Goal: Task Accomplishment & Management: Manage account settings

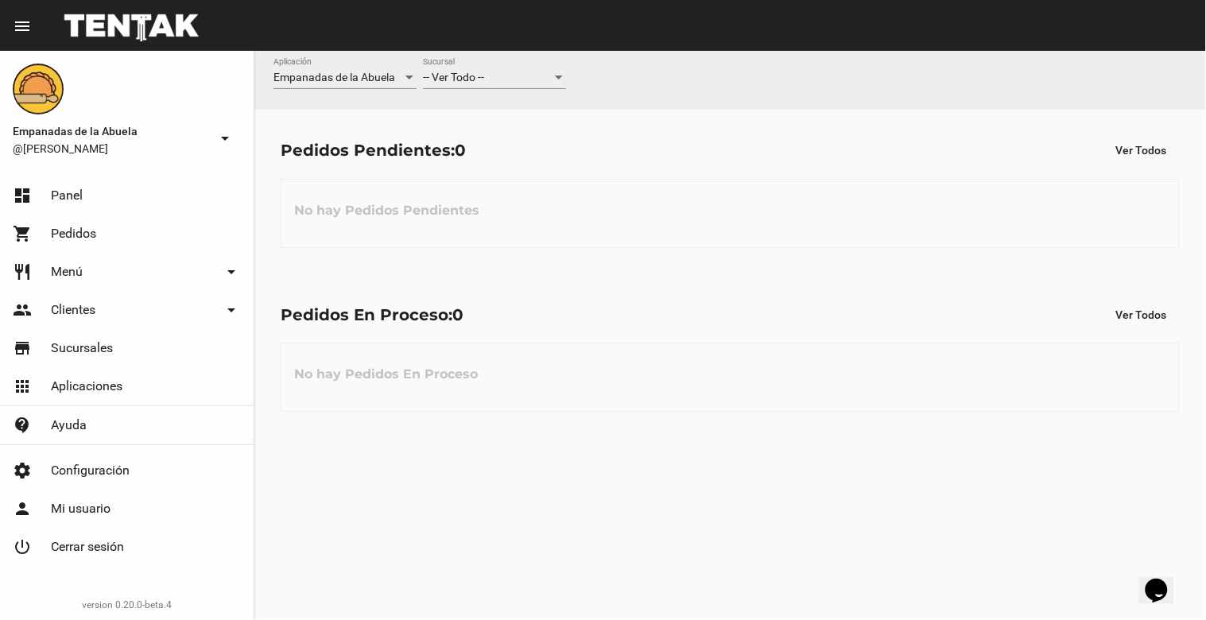
drag, startPoint x: 504, startPoint y: 83, endPoint x: 445, endPoint y: 119, distance: 68.9
click at [445, 119] on div "Pedidos Pendientes: 0 Ver Todos No hay Pedidos Pendientes" at bounding box center [730, 192] width 952 height 164
click at [507, 82] on div "-- Ver Todo --" at bounding box center [487, 78] width 129 height 13
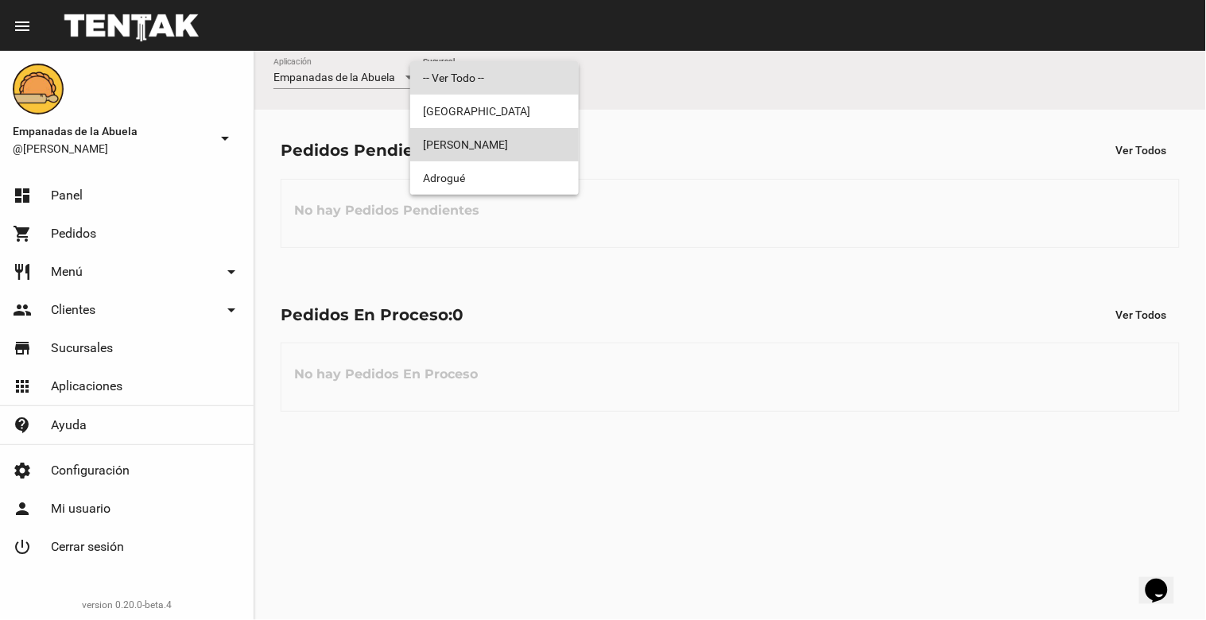
click at [501, 138] on span "[PERSON_NAME]" at bounding box center [494, 144] width 143 height 33
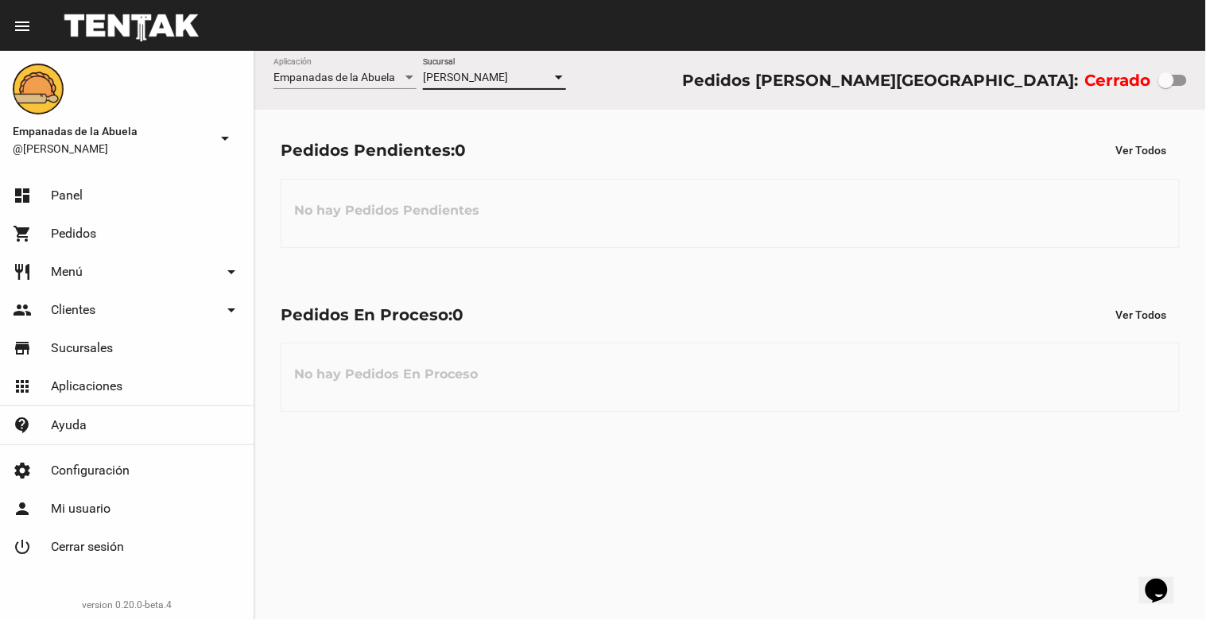
click at [890, 87] on div at bounding box center [1167, 80] width 16 height 16
click at [890, 87] on input "checkbox" at bounding box center [1166, 86] width 1 height 1
checkbox input "true"
click at [479, 76] on span "[PERSON_NAME]" at bounding box center [465, 77] width 85 height 13
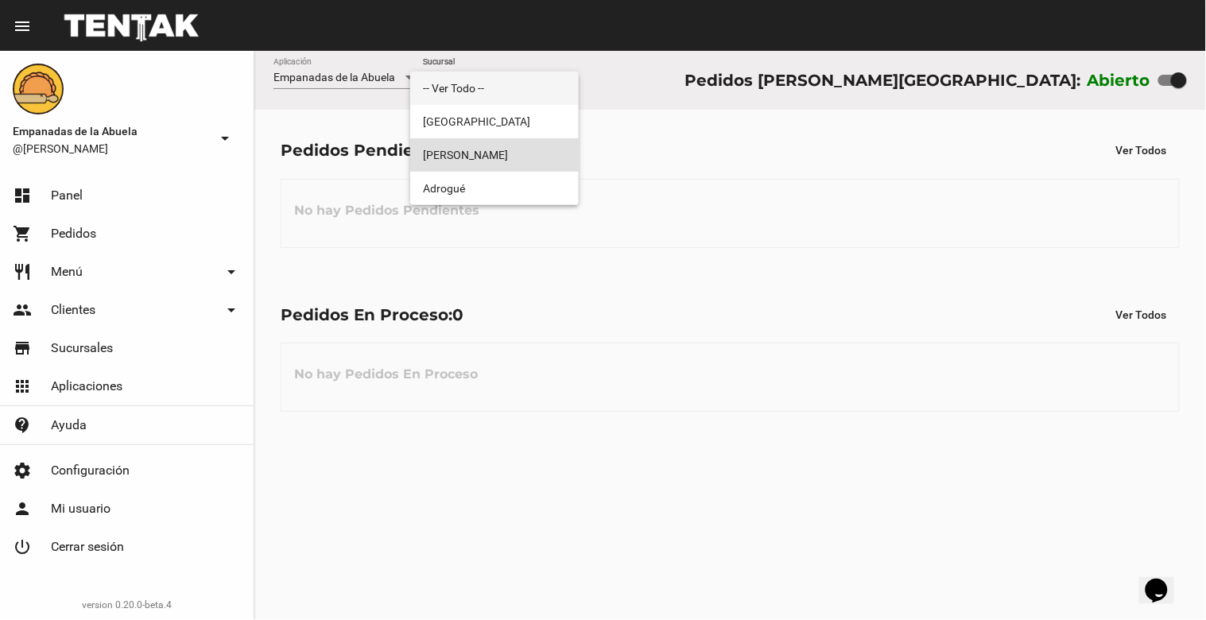
click at [479, 76] on span "-- Ver Todo --" at bounding box center [494, 88] width 143 height 33
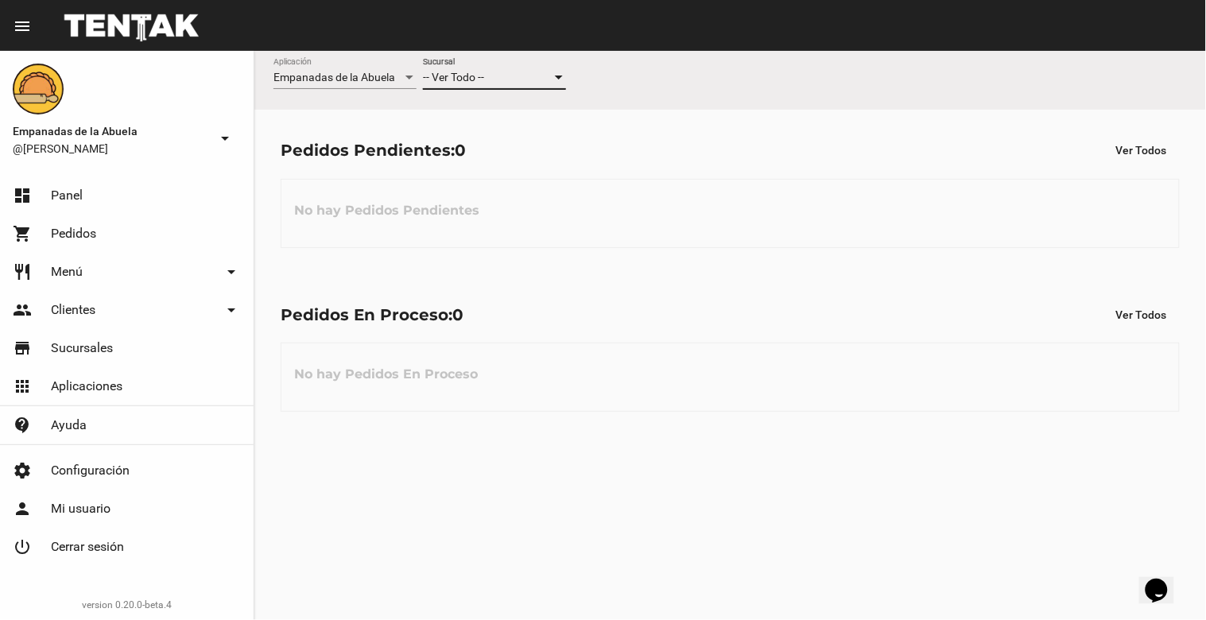
click at [506, 75] on div "-- Ver Todo --" at bounding box center [487, 78] width 129 height 13
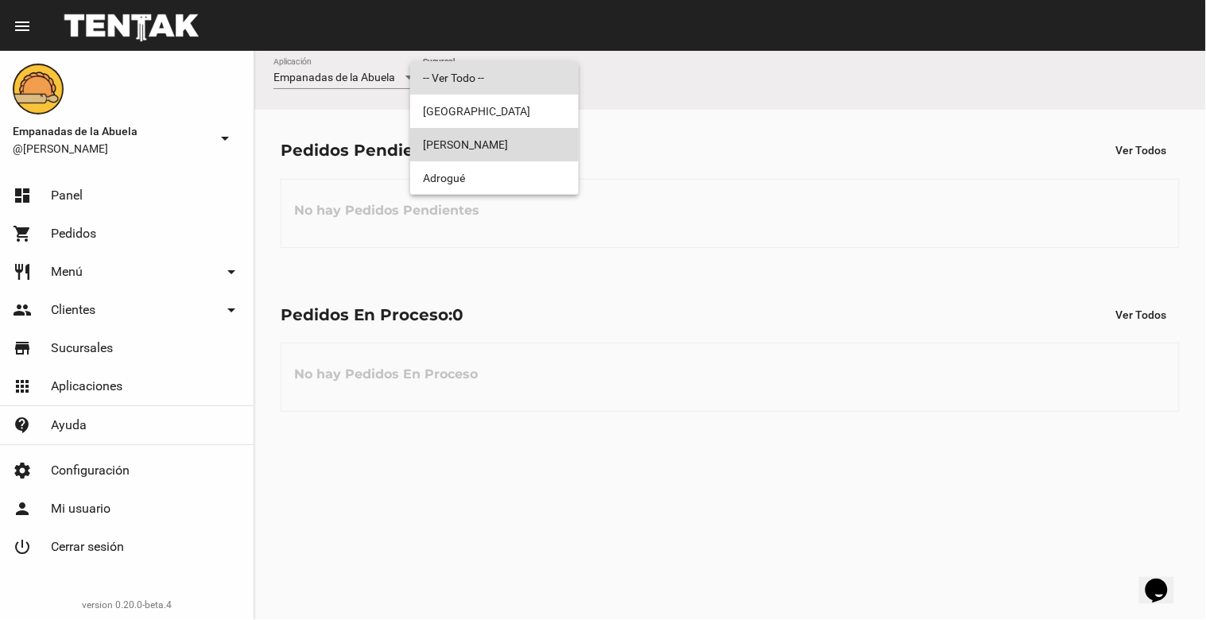
click at [502, 141] on span "[PERSON_NAME]" at bounding box center [494, 144] width 143 height 33
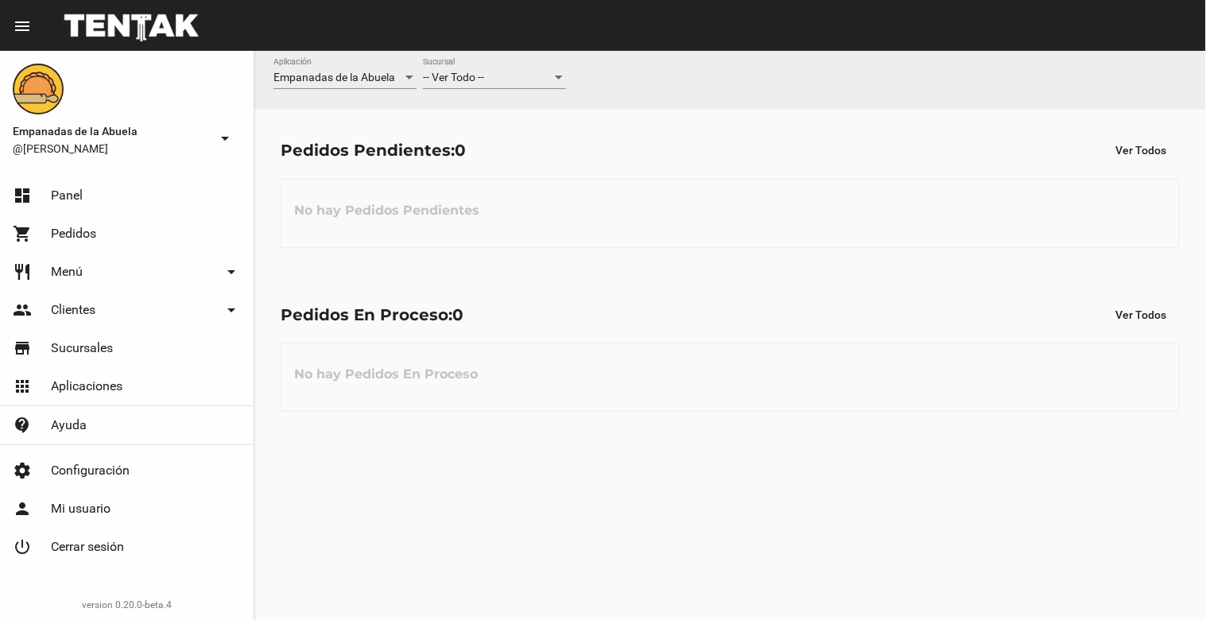
click at [504, 76] on div "-- Ver Todo --" at bounding box center [487, 78] width 129 height 13
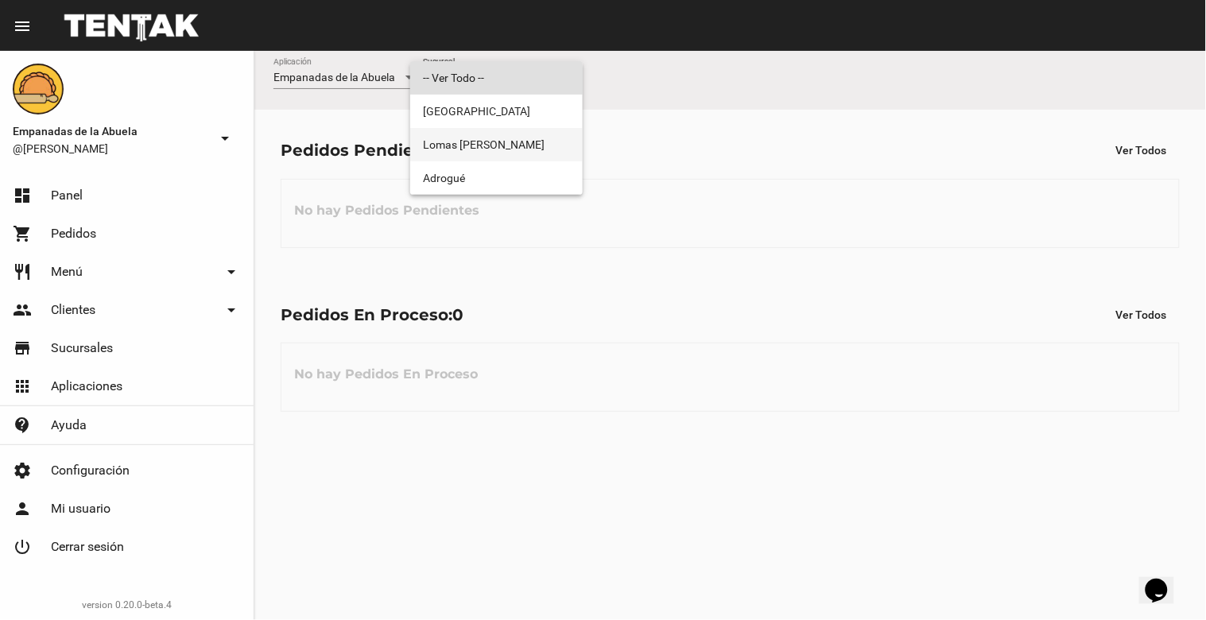
drag, startPoint x: 491, startPoint y: 146, endPoint x: 451, endPoint y: 145, distance: 39.8
click at [451, 145] on span "[PERSON_NAME]" at bounding box center [496, 144] width 147 height 33
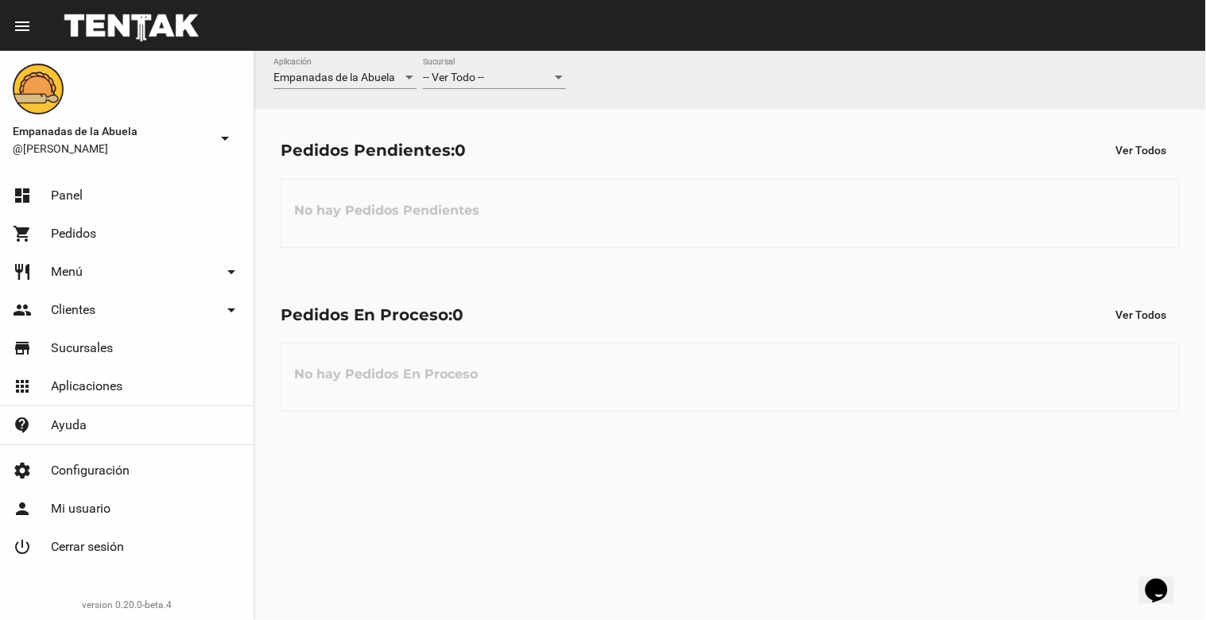
click at [514, 78] on div "-- Ver Todo --" at bounding box center [487, 78] width 129 height 13
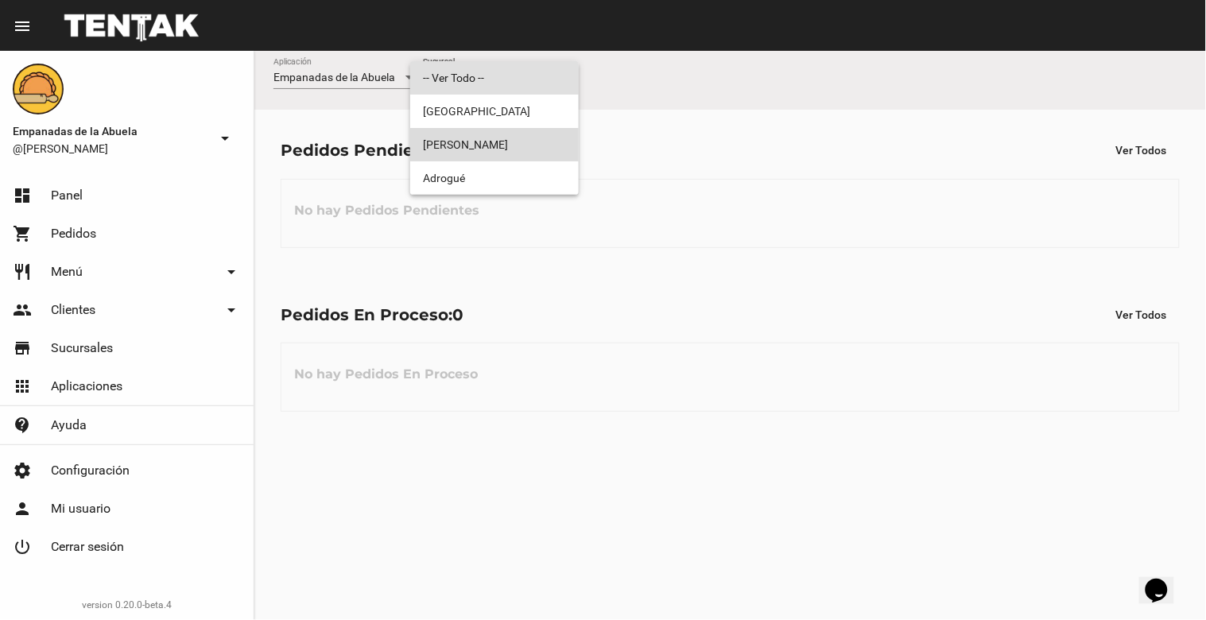
click at [499, 145] on span "[PERSON_NAME]" at bounding box center [494, 144] width 143 height 33
